Goal: Transaction & Acquisition: Download file/media

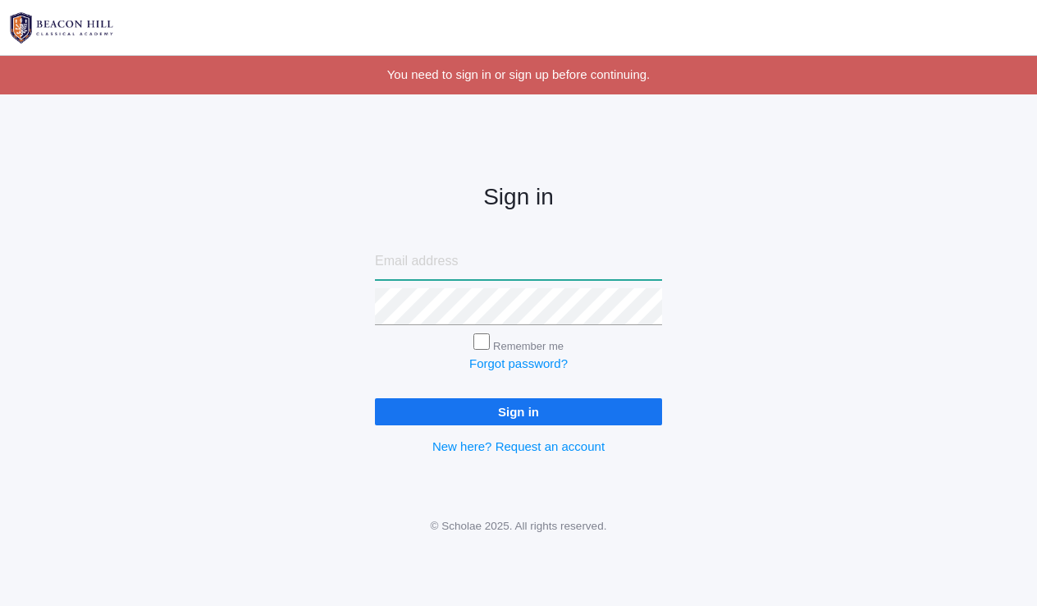
type input "[EMAIL_ADDRESS][DOMAIN_NAME]"
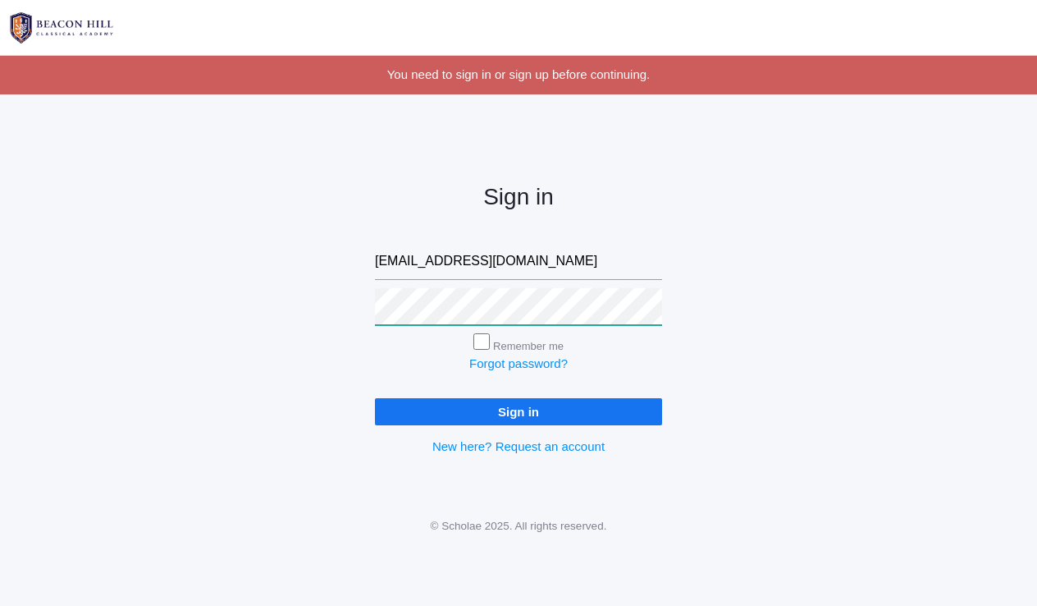
click at [519, 408] on input "Sign in" at bounding box center [518, 411] width 287 height 27
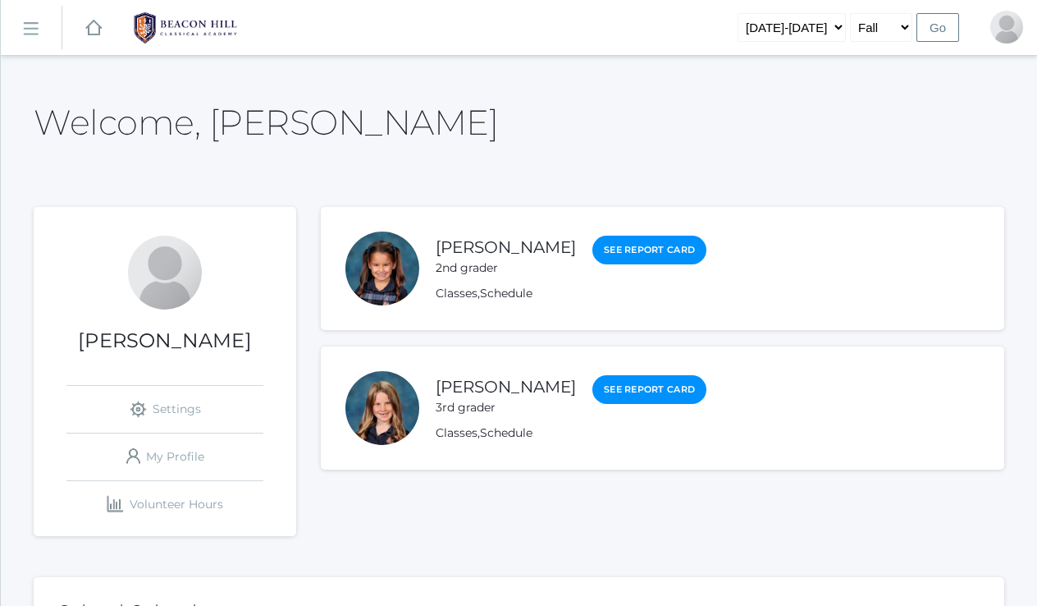
click at [39, 25] on rect at bounding box center [30, 29] width 26 height 26
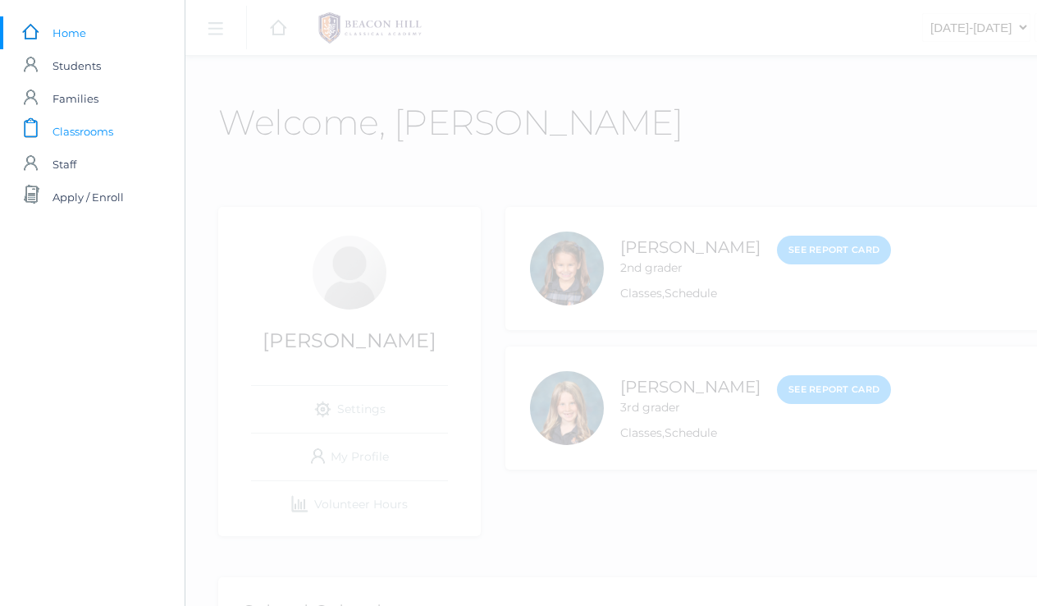
click at [83, 137] on span "Classrooms" at bounding box center [83, 131] width 61 height 33
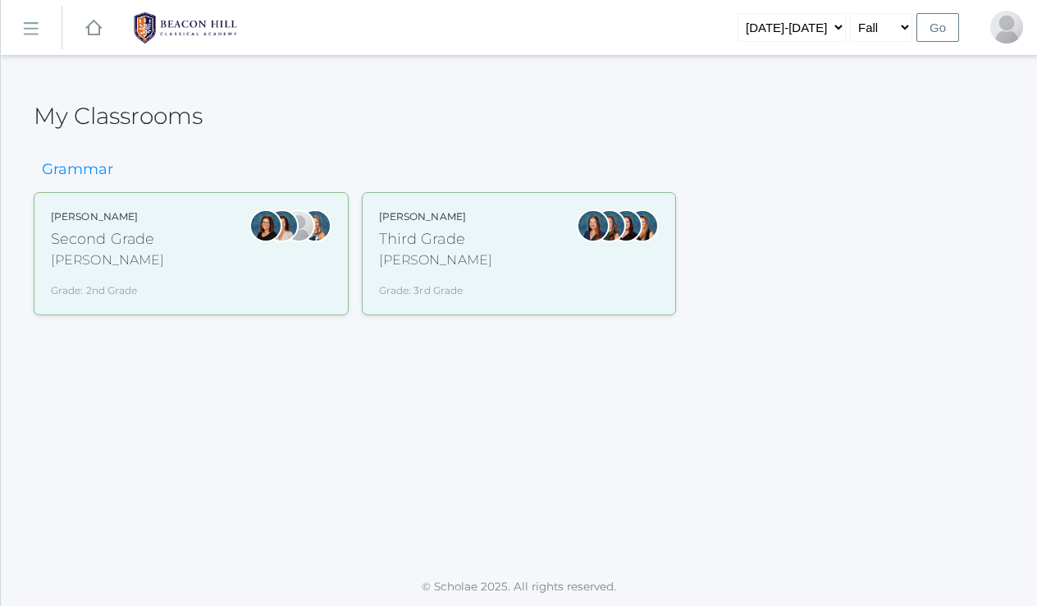
click at [92, 235] on div "Second Grade" at bounding box center [107, 239] width 113 height 22
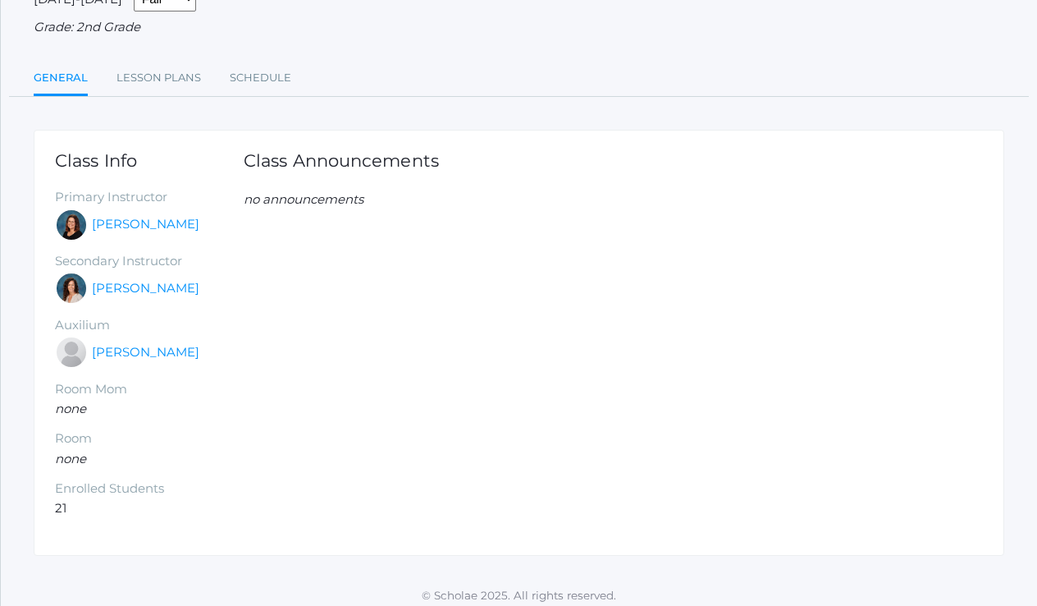
scroll to position [150, 0]
click at [151, 71] on link "Lesson Plans" at bounding box center [159, 78] width 85 height 33
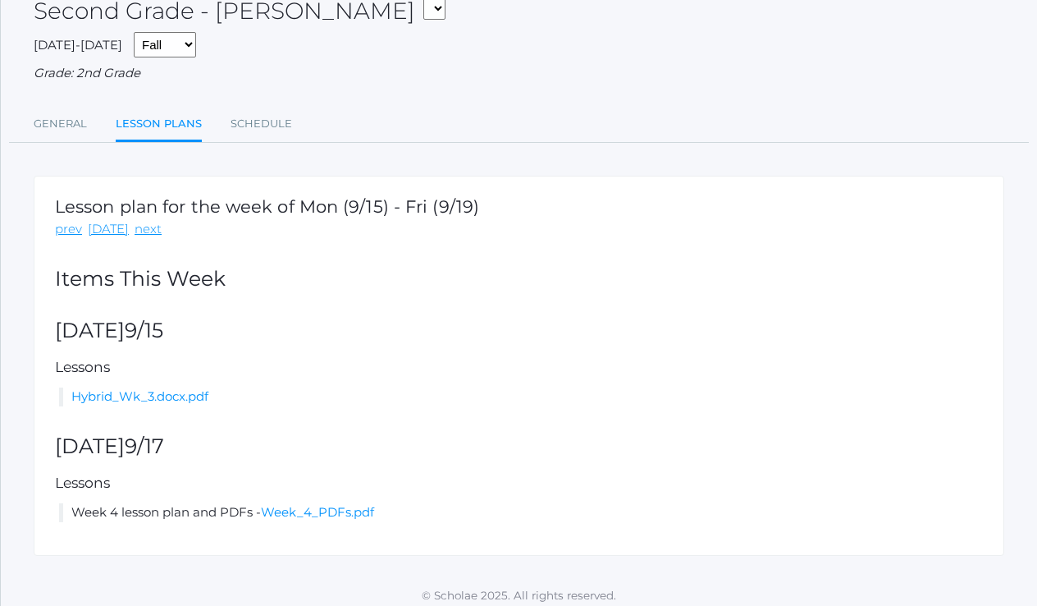
scroll to position [104, 0]
click at [135, 222] on link "next" at bounding box center [148, 230] width 27 height 19
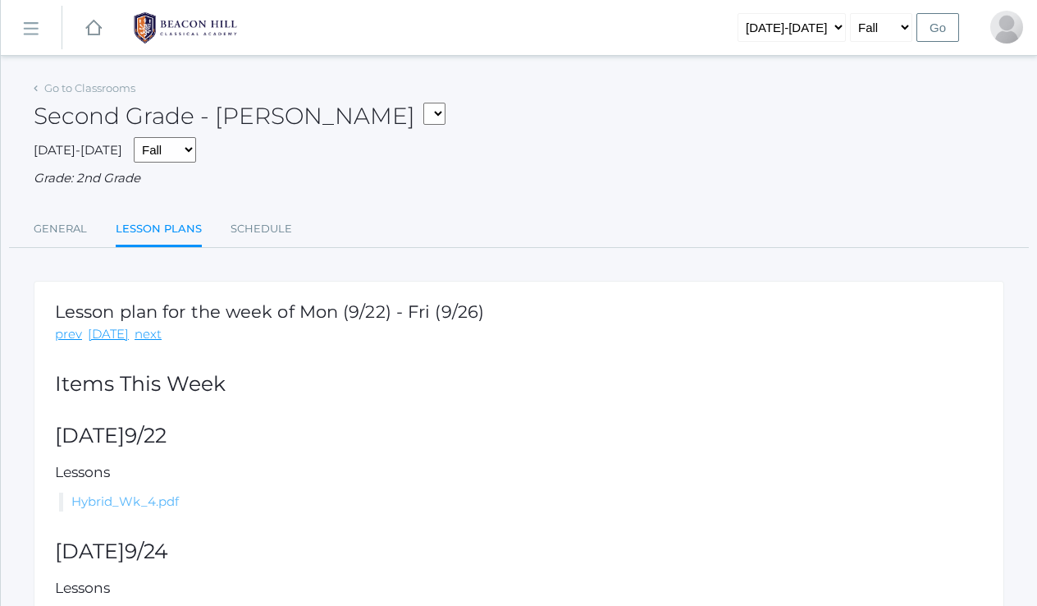
click at [117, 493] on link "Hybrid_Wk_4.pdf" at bounding box center [125, 501] width 108 height 16
